Goal: Check status

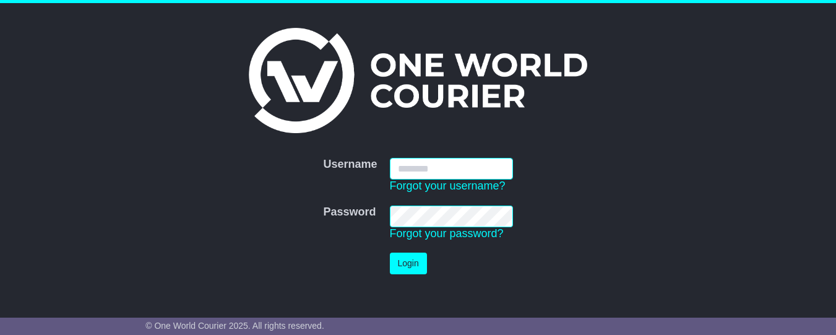
click at [458, 173] on input "Username" at bounding box center [451, 169] width 123 height 22
type input "**********"
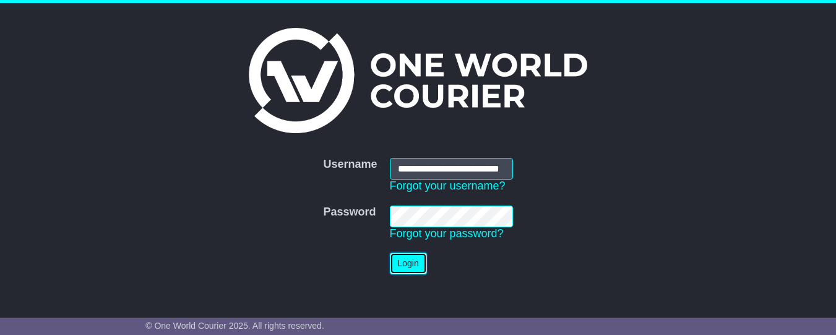
click at [403, 263] on button "Login" at bounding box center [408, 264] width 37 height 22
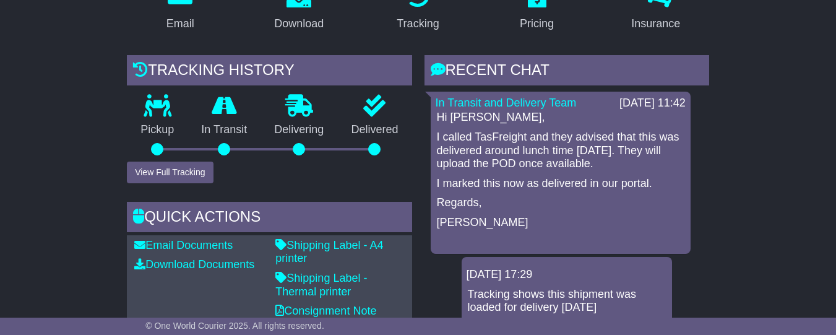
scroll to position [1, 0]
drag, startPoint x: 438, startPoint y: 160, endPoint x: 645, endPoint y: 161, distance: 206.2
click at [645, 161] on p "I called TasFreight and they advised that this was delivered around lunch time …" at bounding box center [561, 150] width 248 height 40
copy p "delivered around lunch time [DATE]"
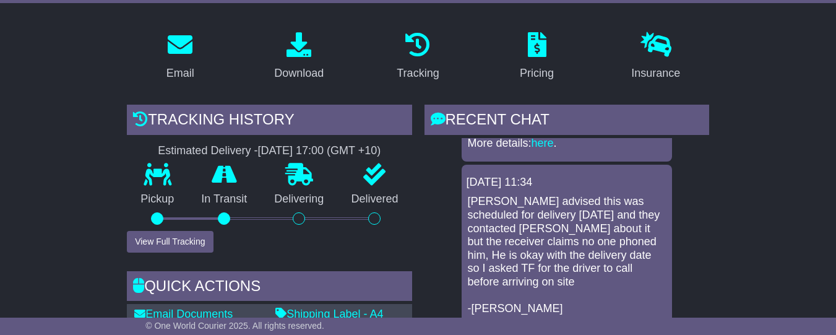
scroll to position [89, 0]
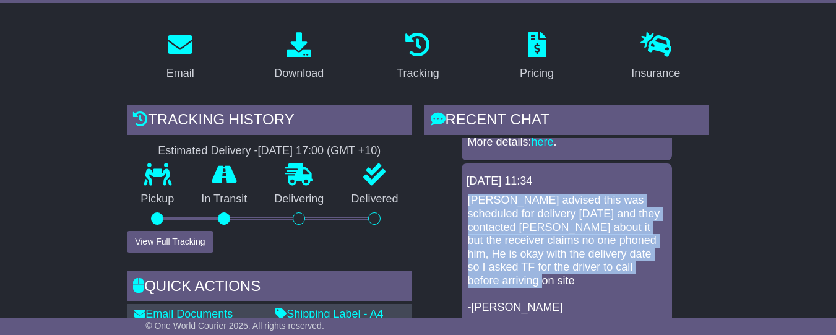
drag, startPoint x: 469, startPoint y: 209, endPoint x: 653, endPoint y: 275, distance: 195.5
click at [653, 275] on p "Tas Freight advised this was scheduled for delivery on Tuesday and they contact…" at bounding box center [567, 254] width 198 height 120
copy p "Tas Freight advised this was scheduled for delivery on Tuesday and they contact…"
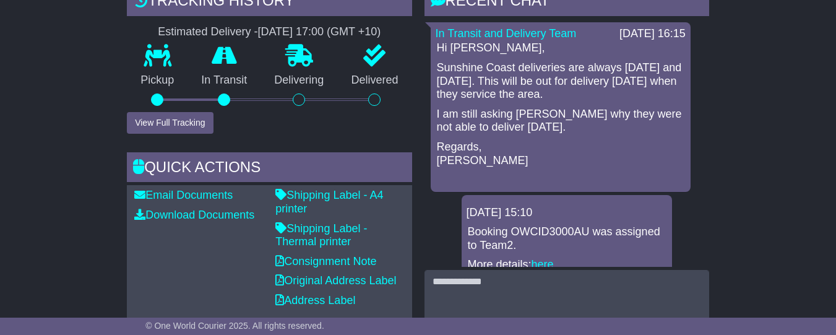
scroll to position [337, 0]
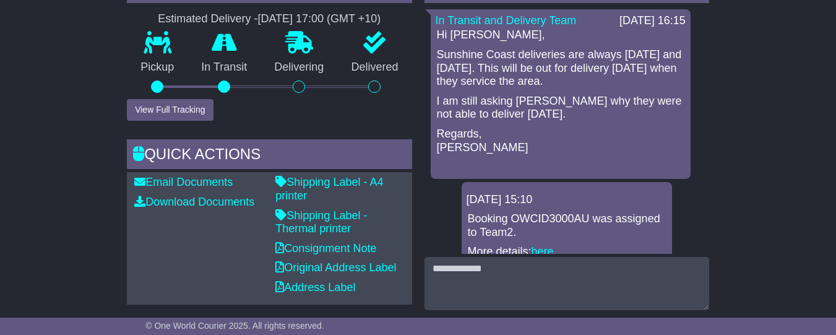
click at [499, 82] on p "Sunshine Coast deliveries are always [DATE] and [DATE]. This will be out for de…" at bounding box center [561, 68] width 248 height 40
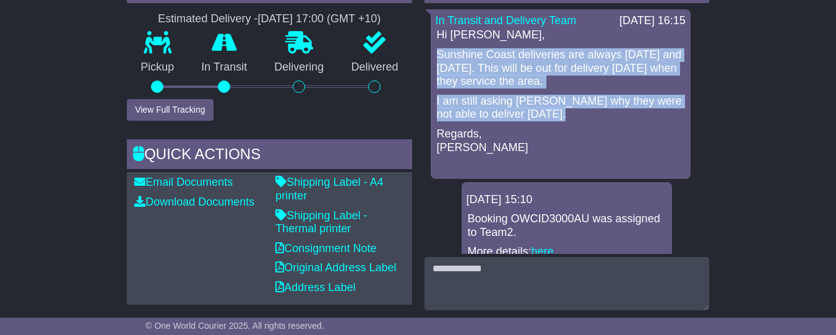
drag, startPoint x: 438, startPoint y: 65, endPoint x: 525, endPoint y: 127, distance: 106.5
click at [525, 127] on div "Hi [PERSON_NAME], Sunshine Coast deliveries are always [DATE] and [DATE]. This …" at bounding box center [561, 100] width 250 height 145
copy div "Sunshine Coast deliveries are always [DATE] and [DATE]. This will be out for de…"
